Goal: Task Accomplishment & Management: Complete application form

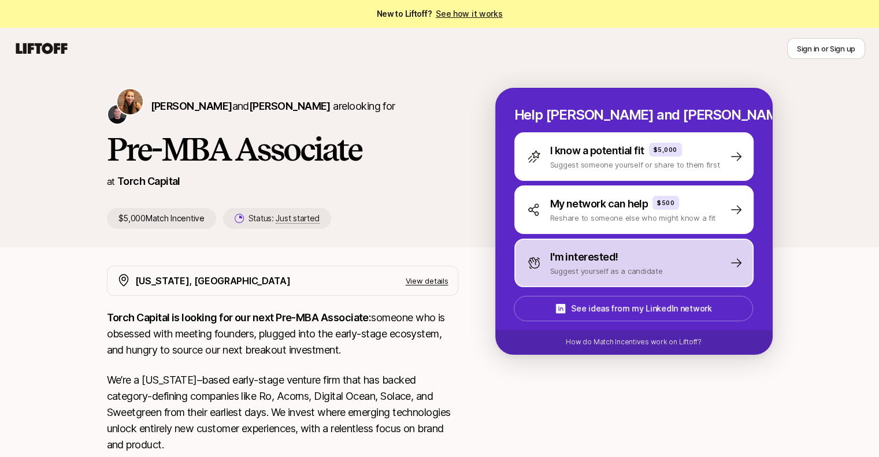
click at [592, 254] on p "I'm interested!" at bounding box center [584, 257] width 68 height 16
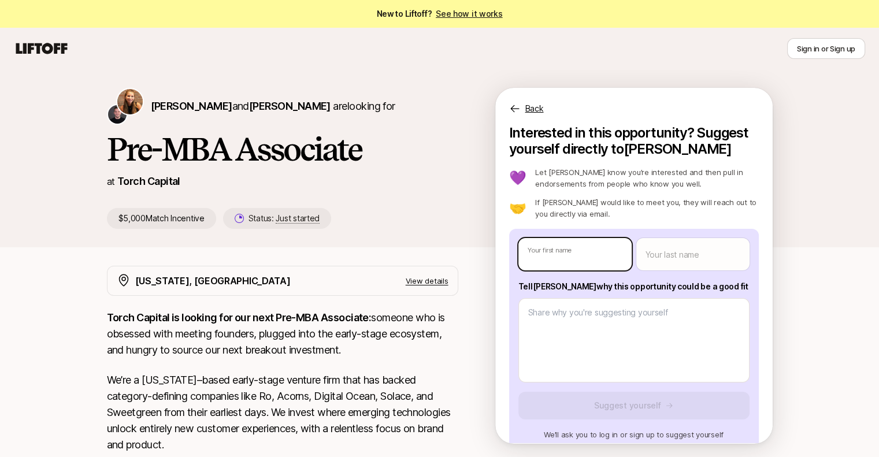
type textarea "x"
click at [592, 254] on body "New to Liftoff? See how it works Sign in or Sign up Sign in or Sign up [PERSON_…" at bounding box center [439, 228] width 879 height 457
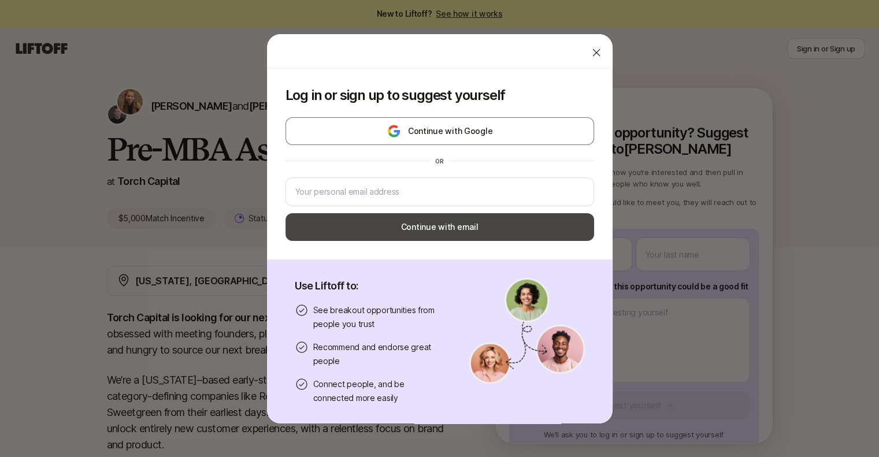
click at [481, 233] on button "Continue with email" at bounding box center [439, 227] width 309 height 28
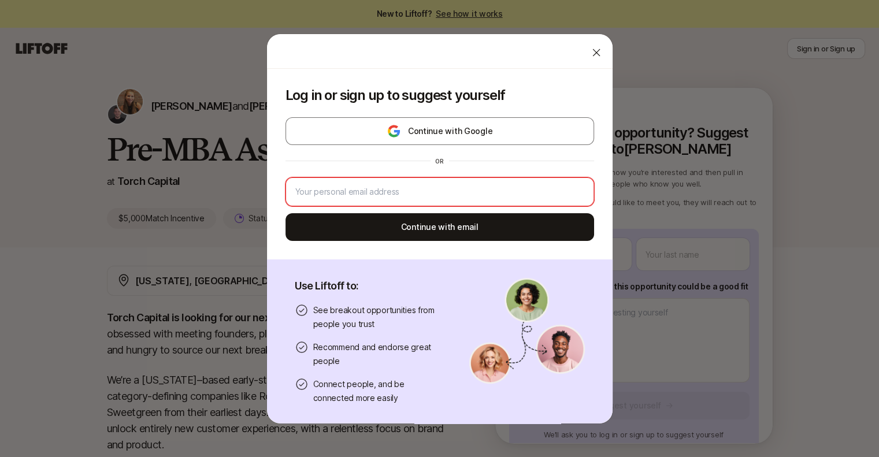
click at [433, 197] on input "email" at bounding box center [439, 192] width 289 height 14
type input "[EMAIL_ADDRESS][DOMAIN_NAME]"
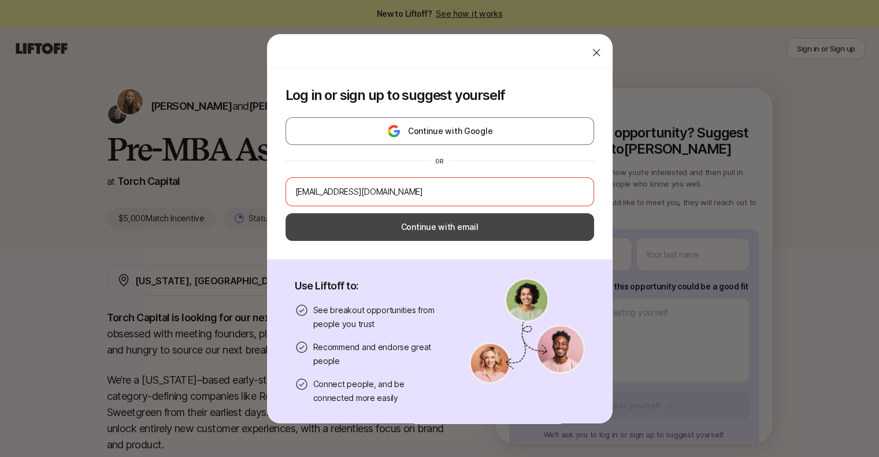
click at [425, 239] on button "Continue with email" at bounding box center [439, 227] width 309 height 28
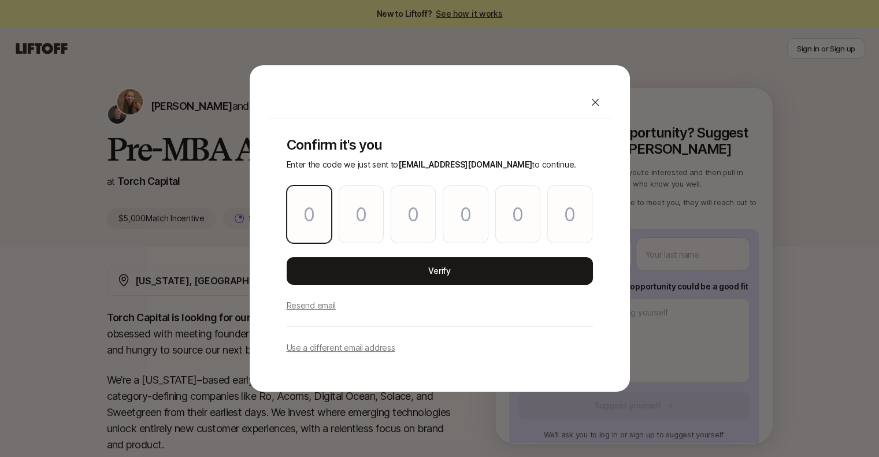
type input "5"
type input "9"
type input "3"
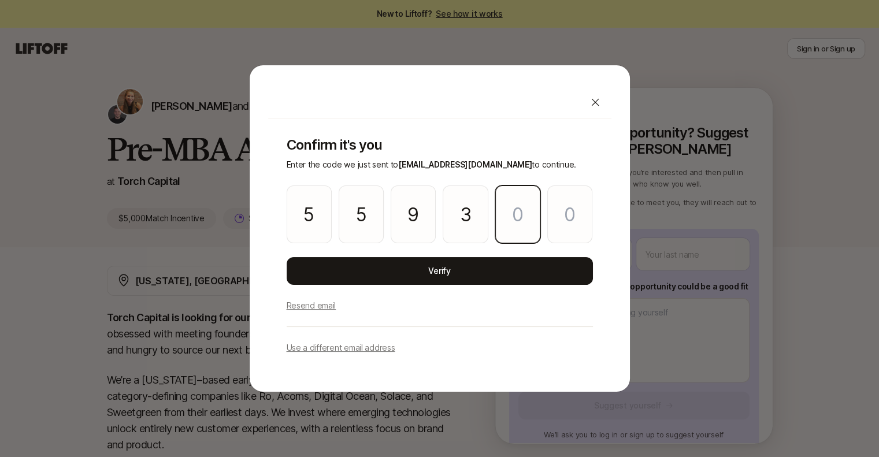
type input "1"
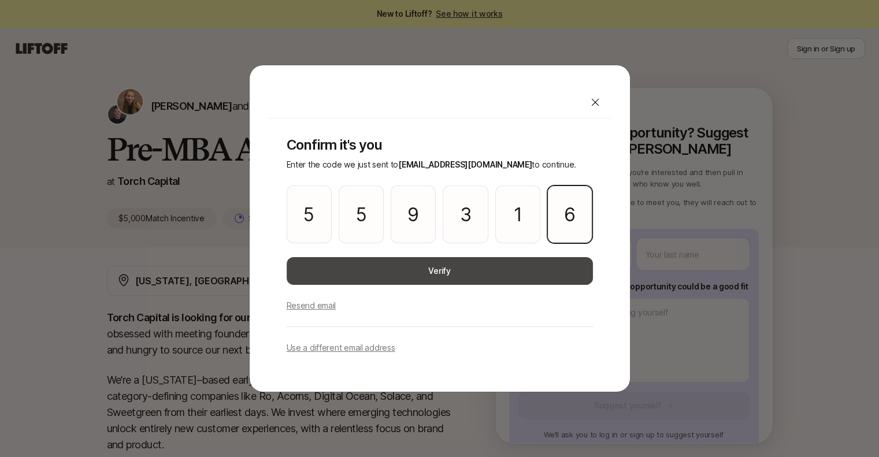
type input "6"
click at [369, 272] on button "Verify" at bounding box center [440, 271] width 306 height 28
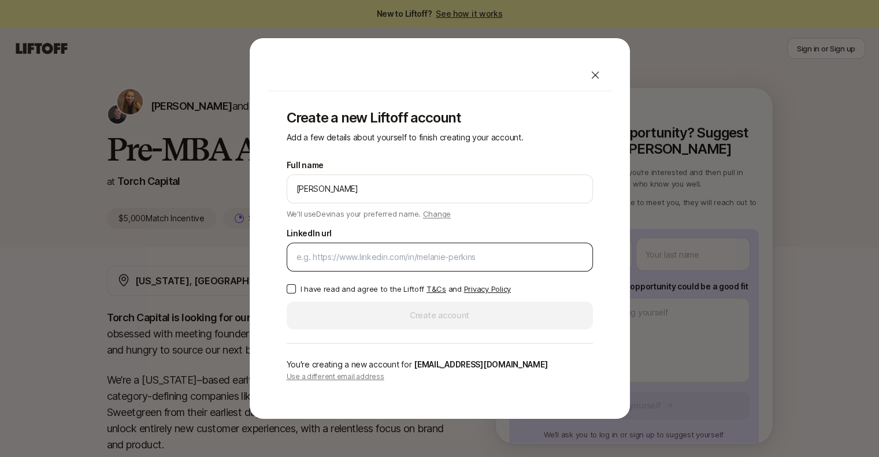
type input "[PERSON_NAME]"
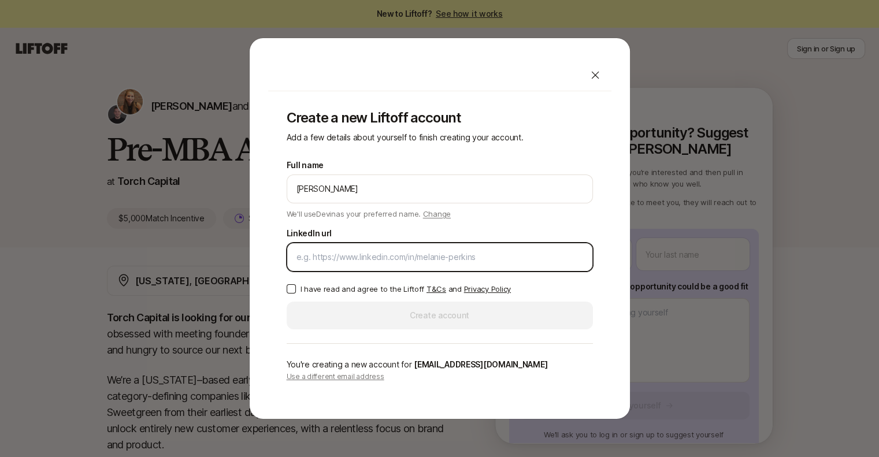
paste input "[URL][DOMAIN_NAME]"
type input "[URL][DOMAIN_NAME]"
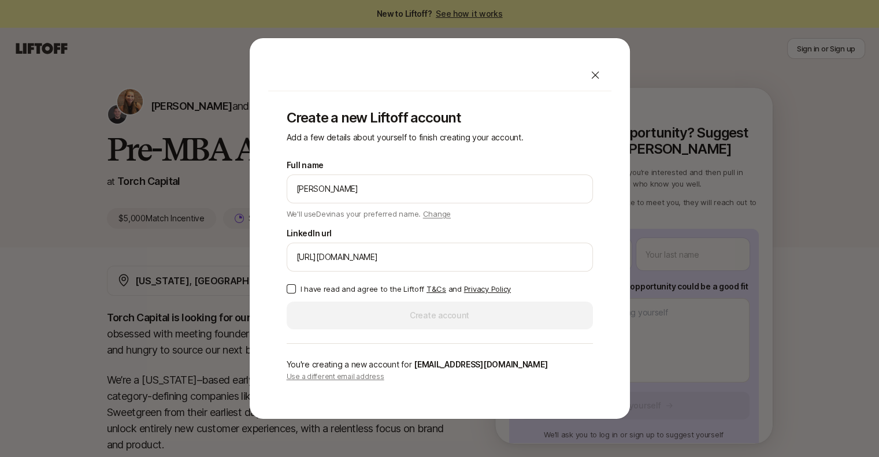
click at [307, 287] on p "I have read and agree to the Liftoff T&Cs and Privacy Policy" at bounding box center [405, 289] width 210 height 12
click at [296, 287] on button "I have read and agree to the Liftoff T&Cs and Privacy Policy" at bounding box center [291, 288] width 9 height 9
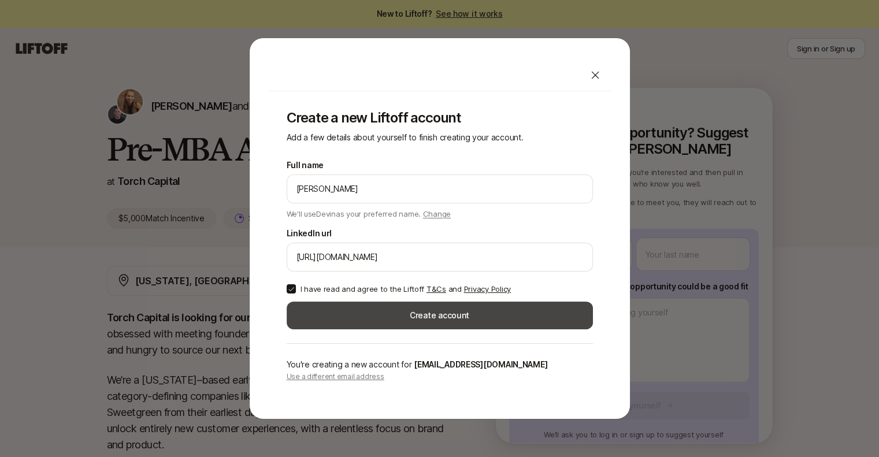
click at [329, 305] on button "Create account" at bounding box center [440, 316] width 306 height 28
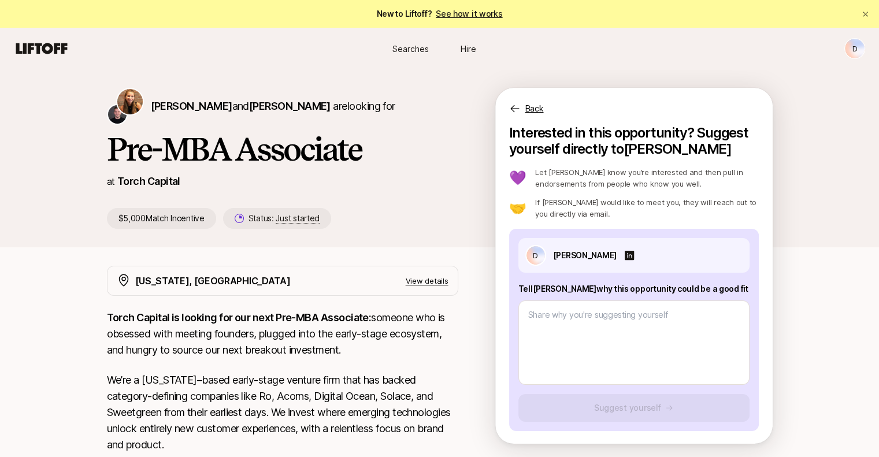
type textarea "x"
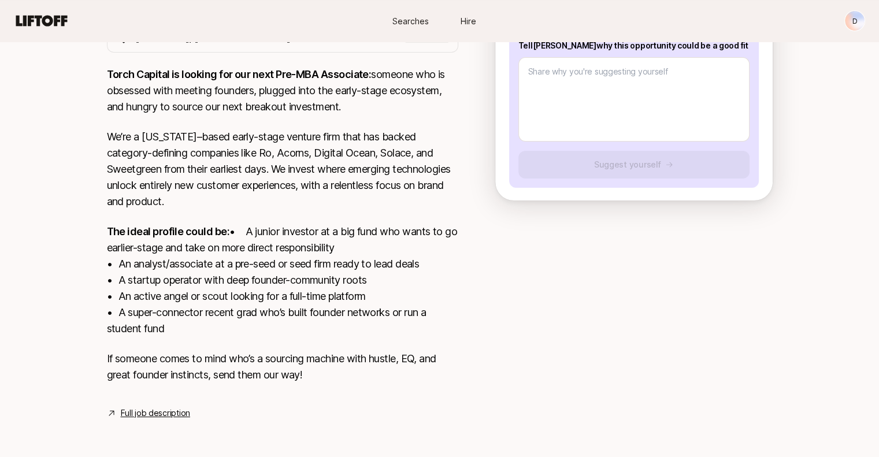
scroll to position [259, 0]
